Goal: Information Seeking & Learning: Learn about a topic

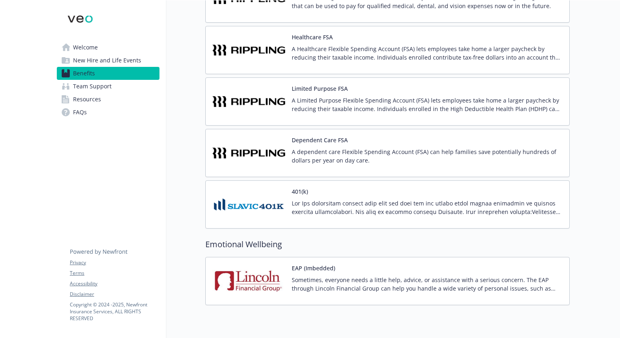
scroll to position [1067, 0]
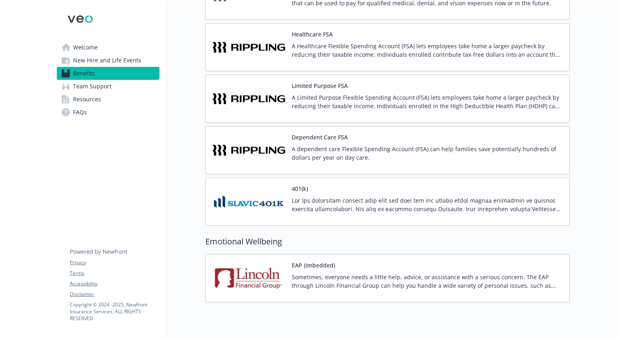
click at [308, 189] on div "401(k)" at bounding box center [427, 202] width 271 height 34
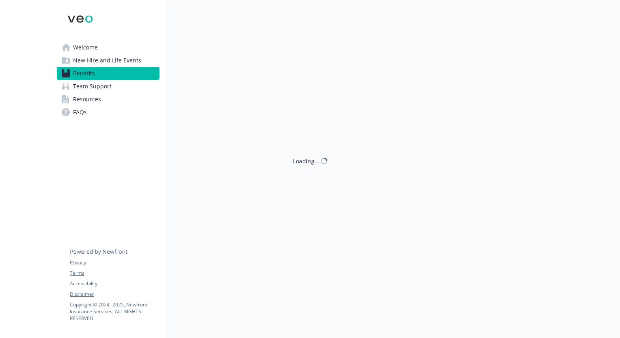
scroll to position [1067, 0]
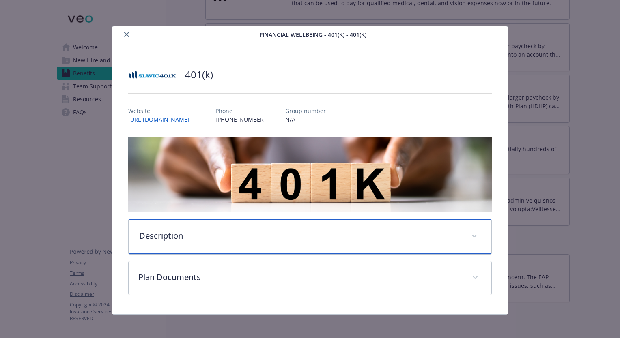
click at [195, 231] on p "Description" at bounding box center [300, 236] width 322 height 12
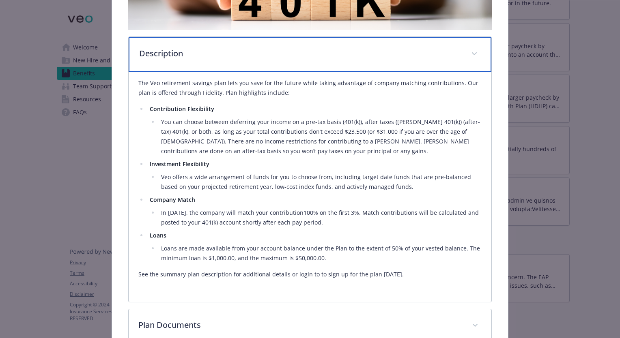
scroll to position [188, 0]
